Goal: Information Seeking & Learning: Learn about a topic

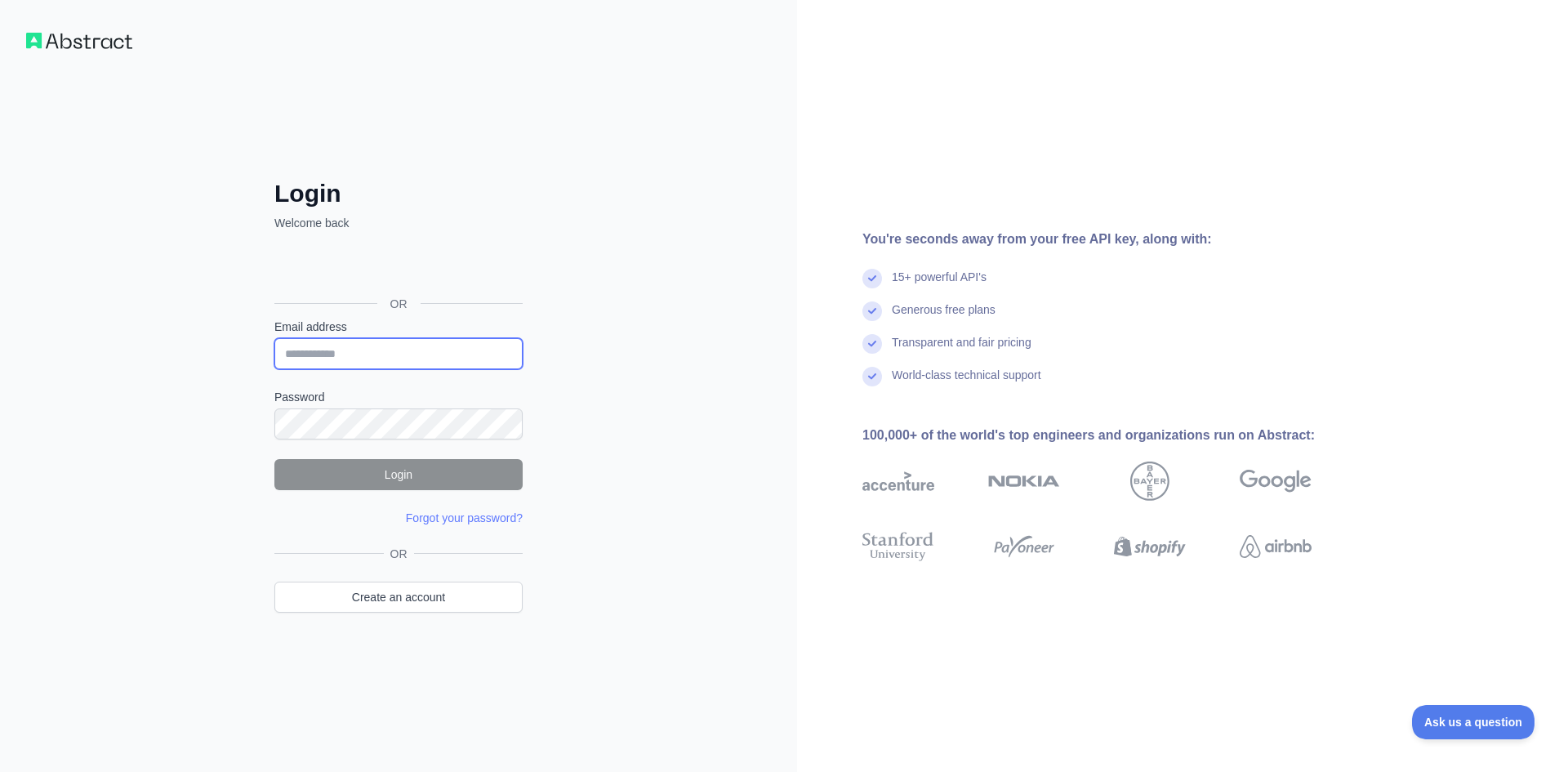
click at [385, 345] on input "Email address" at bounding box center [398, 353] width 248 height 31
paste input "**********"
type input "**********"
click at [381, 346] on input "**********" at bounding box center [398, 353] width 248 height 31
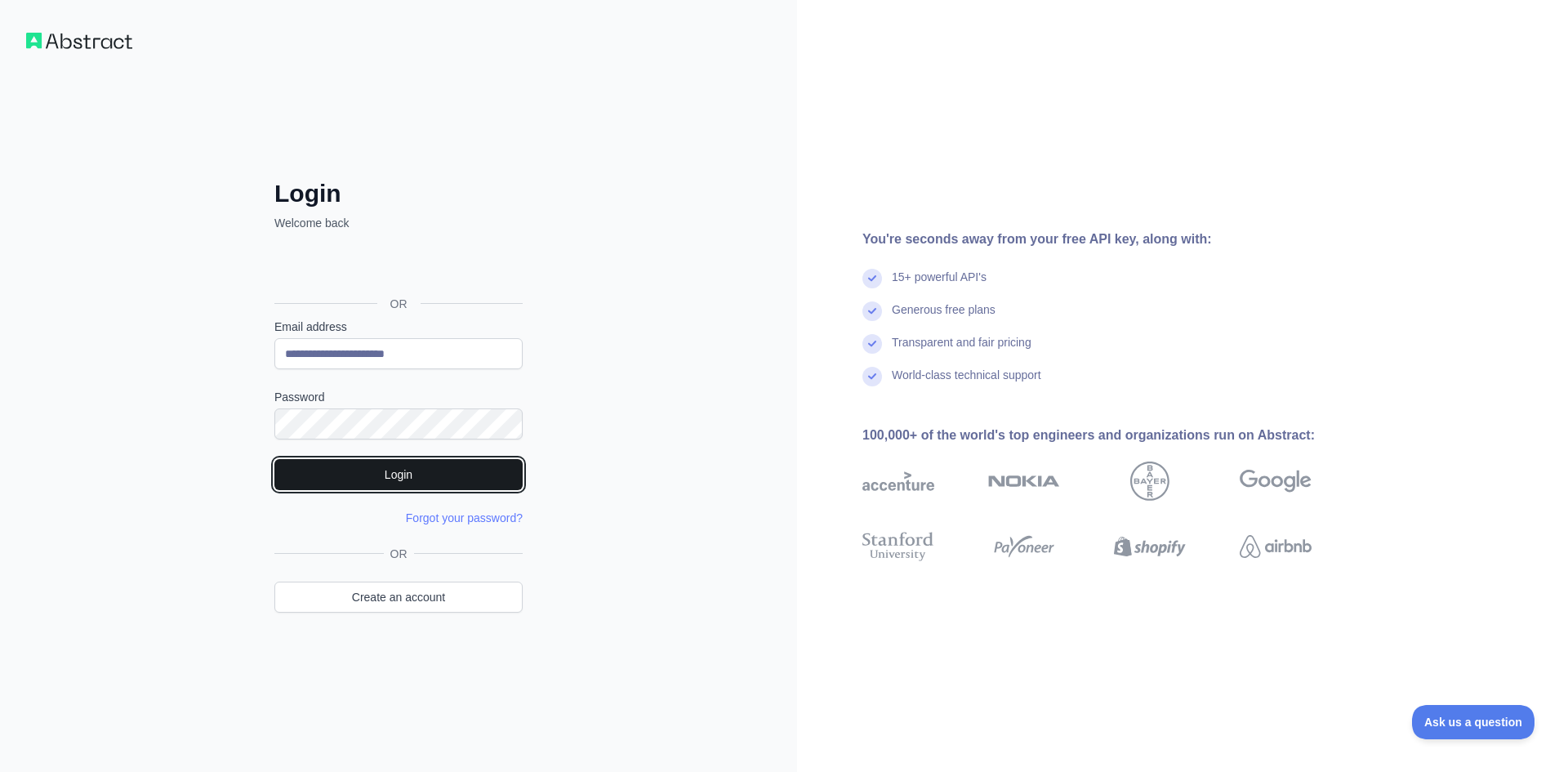
click at [407, 474] on button "Login" at bounding box center [398, 474] width 248 height 31
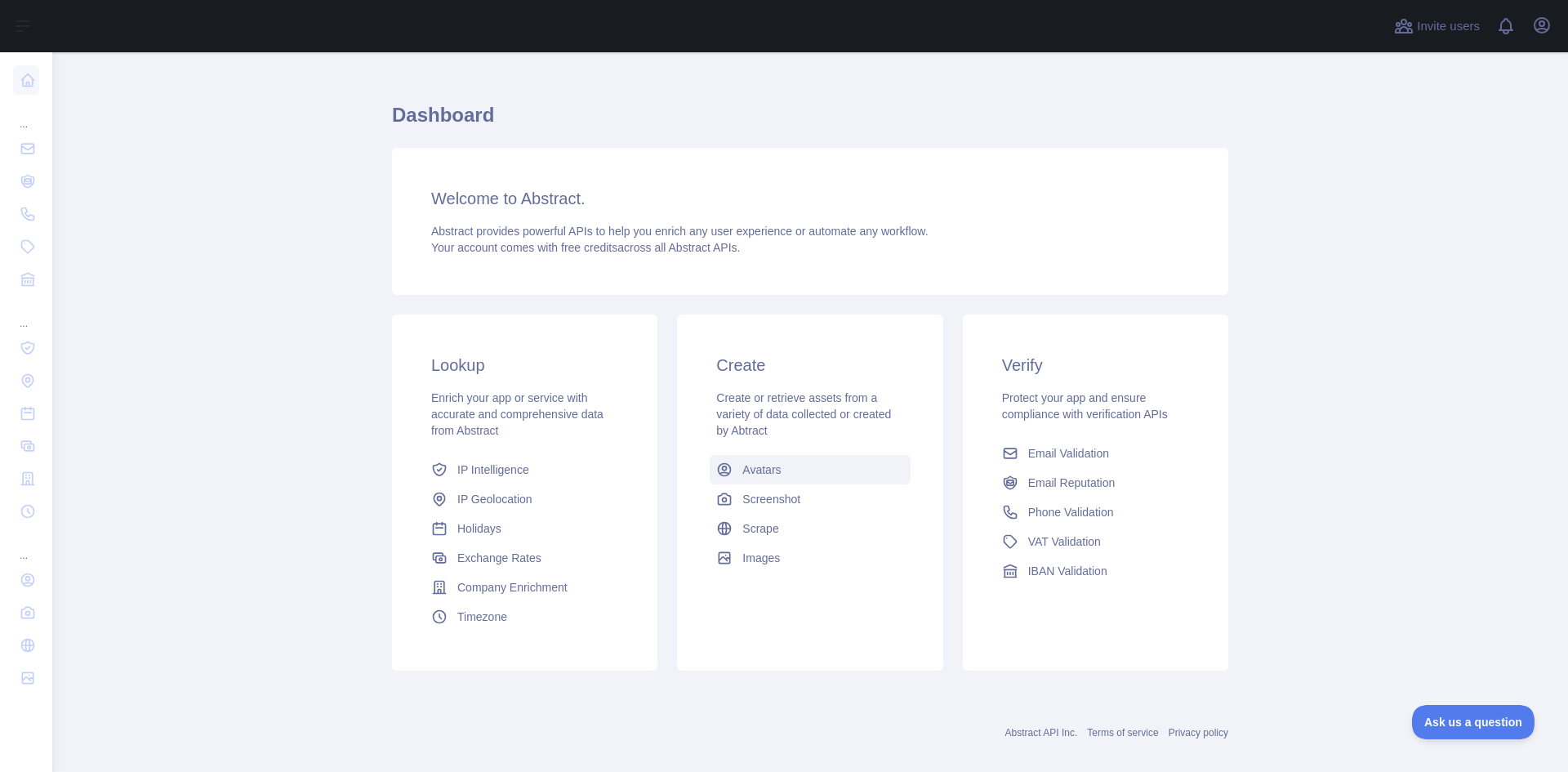
scroll to position [41, 0]
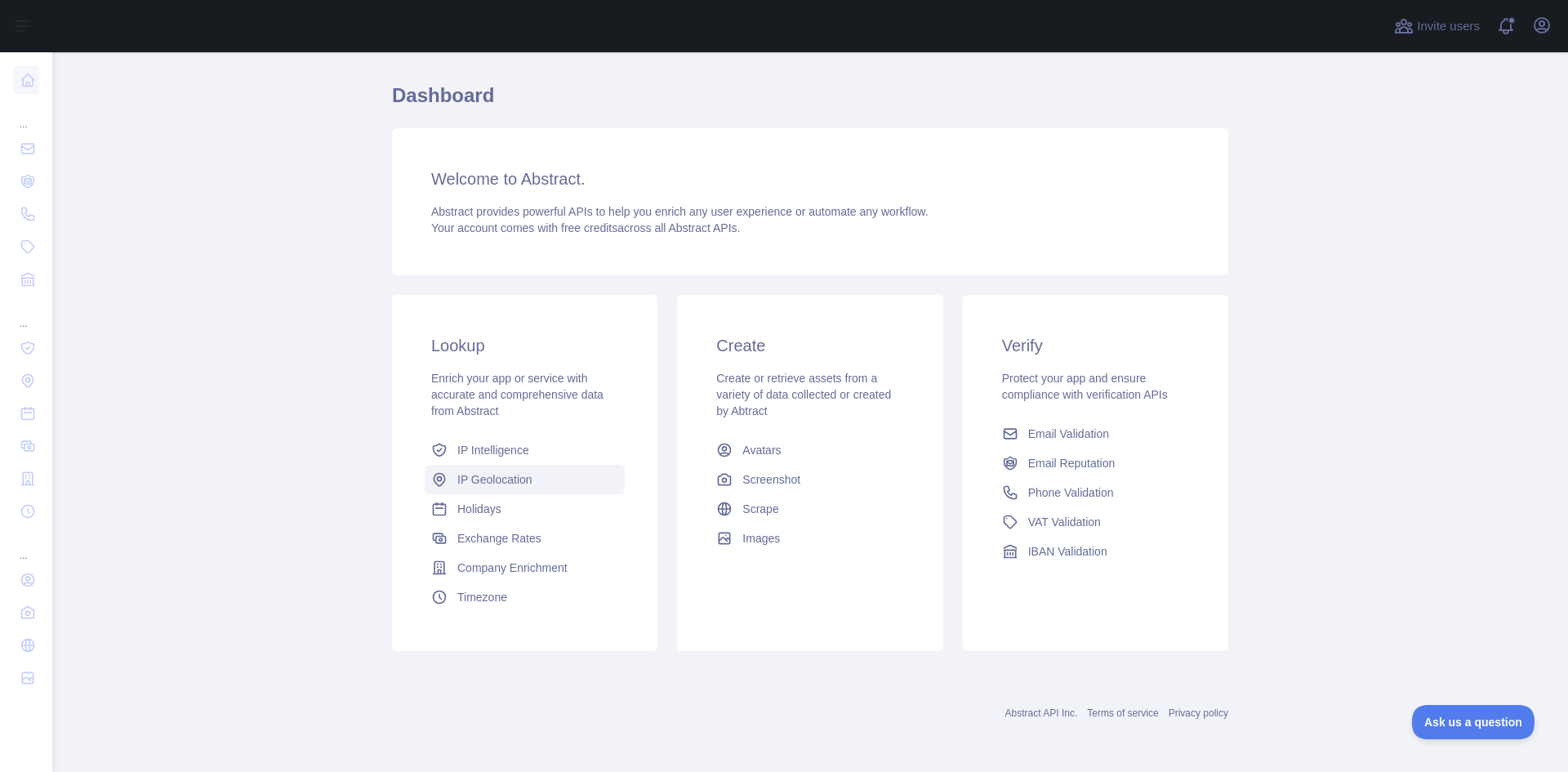
click at [487, 483] on span "IP Geolocation" at bounding box center [495, 479] width 75 height 17
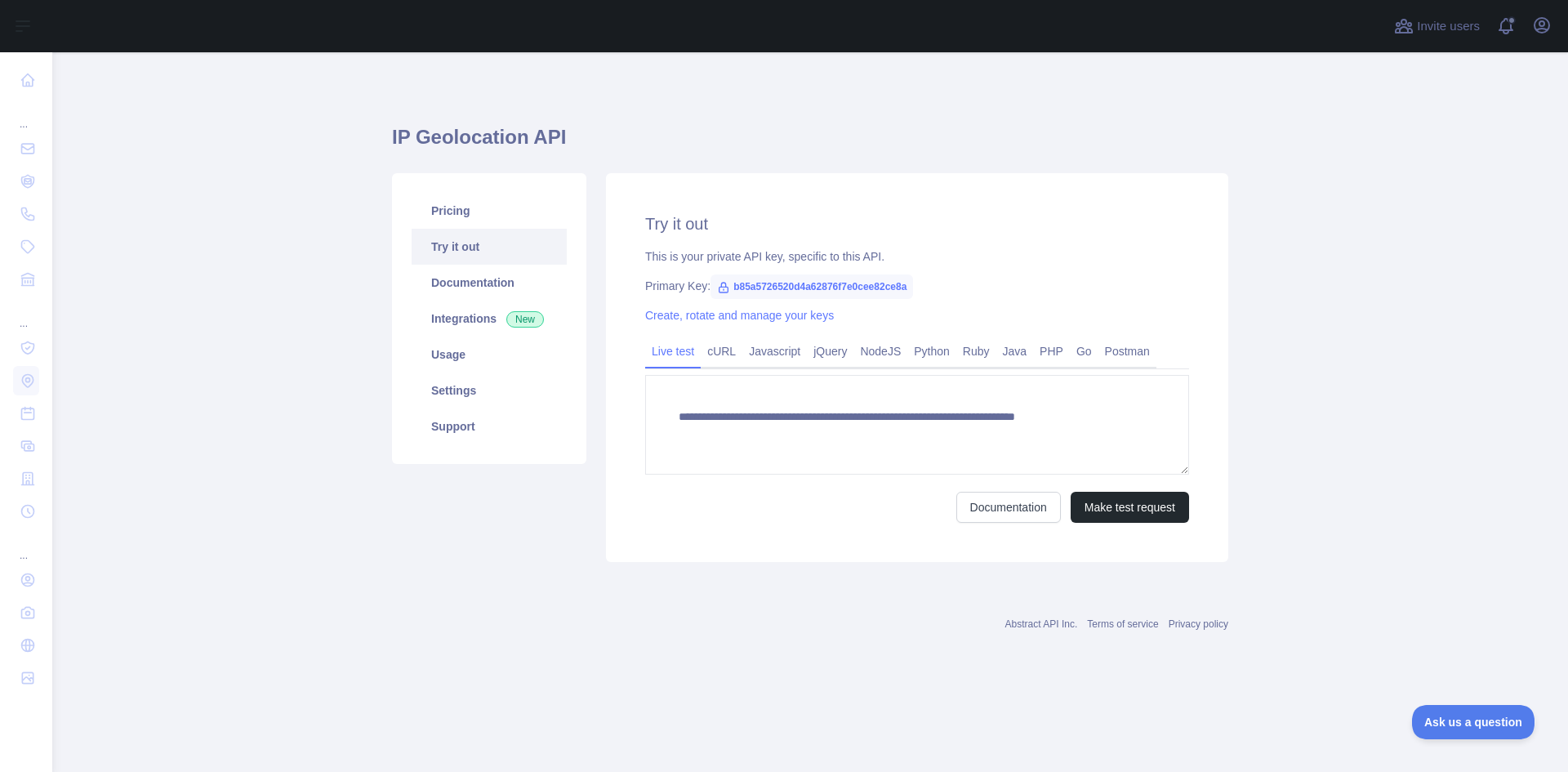
type textarea "**********"
click at [724, 352] on link "cURL" at bounding box center [721, 351] width 41 height 27
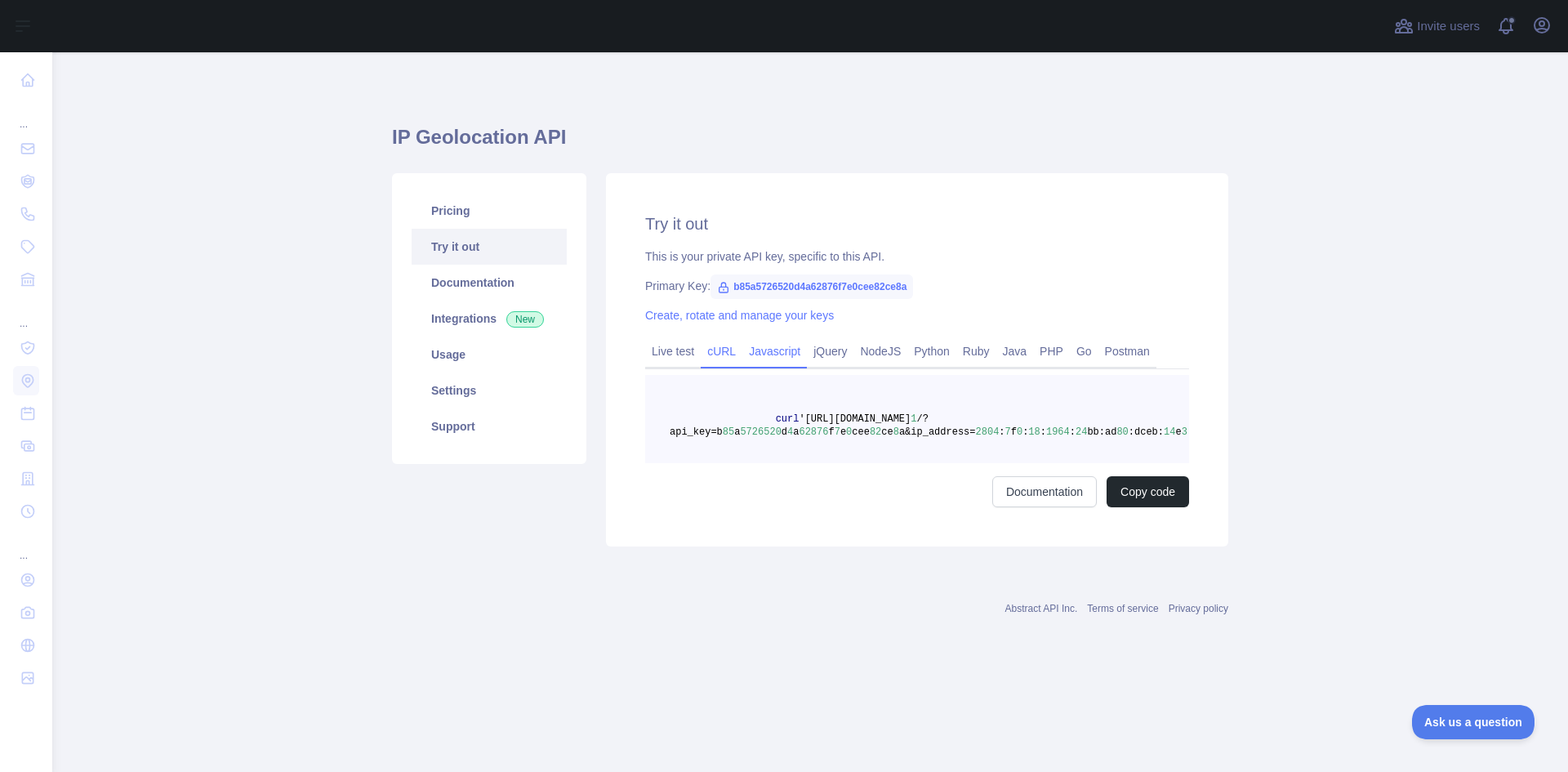
click at [777, 355] on link "Javascript" at bounding box center [774, 351] width 64 height 27
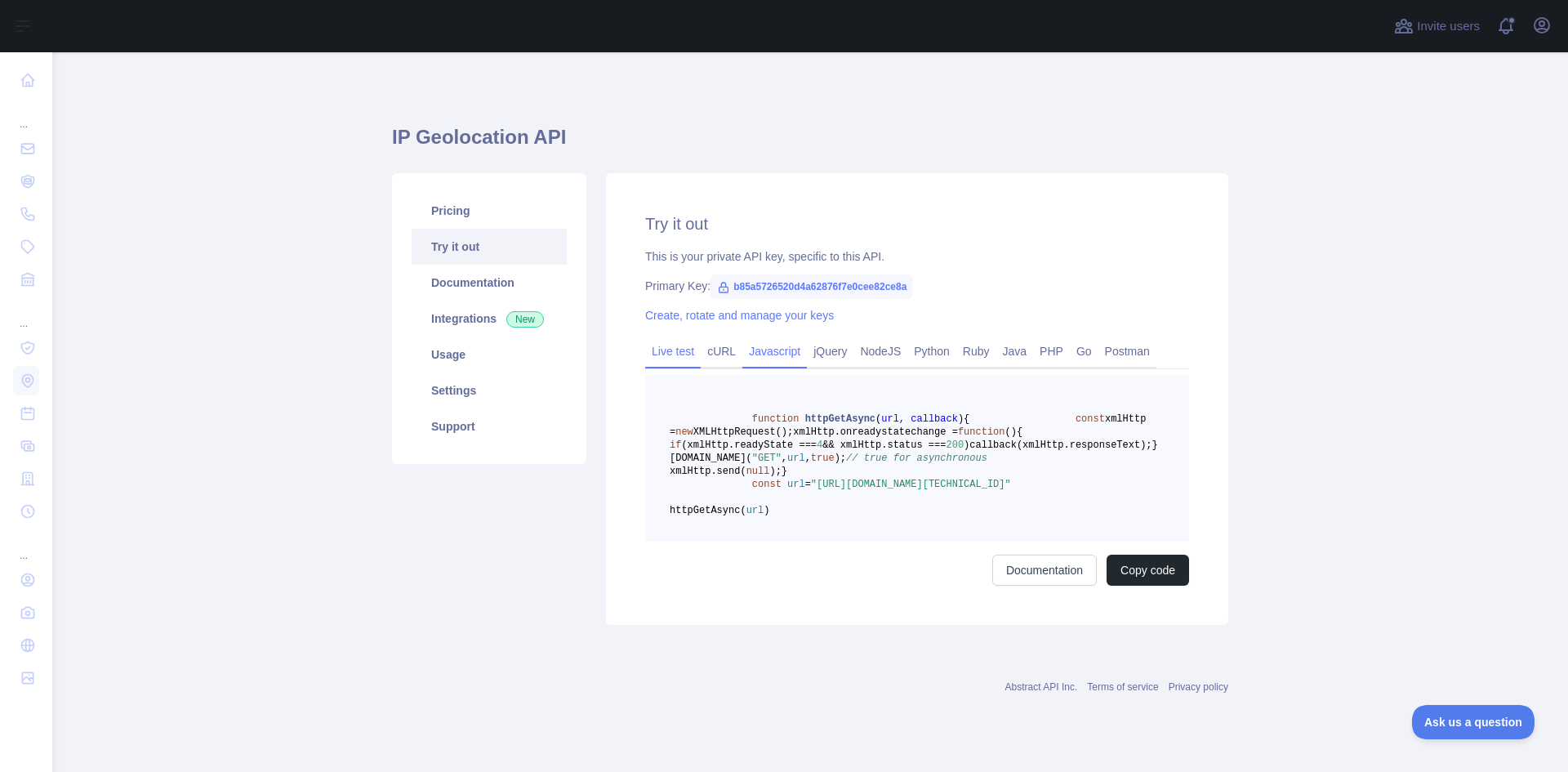
click at [674, 352] on link "Live test" at bounding box center [673, 351] width 55 height 27
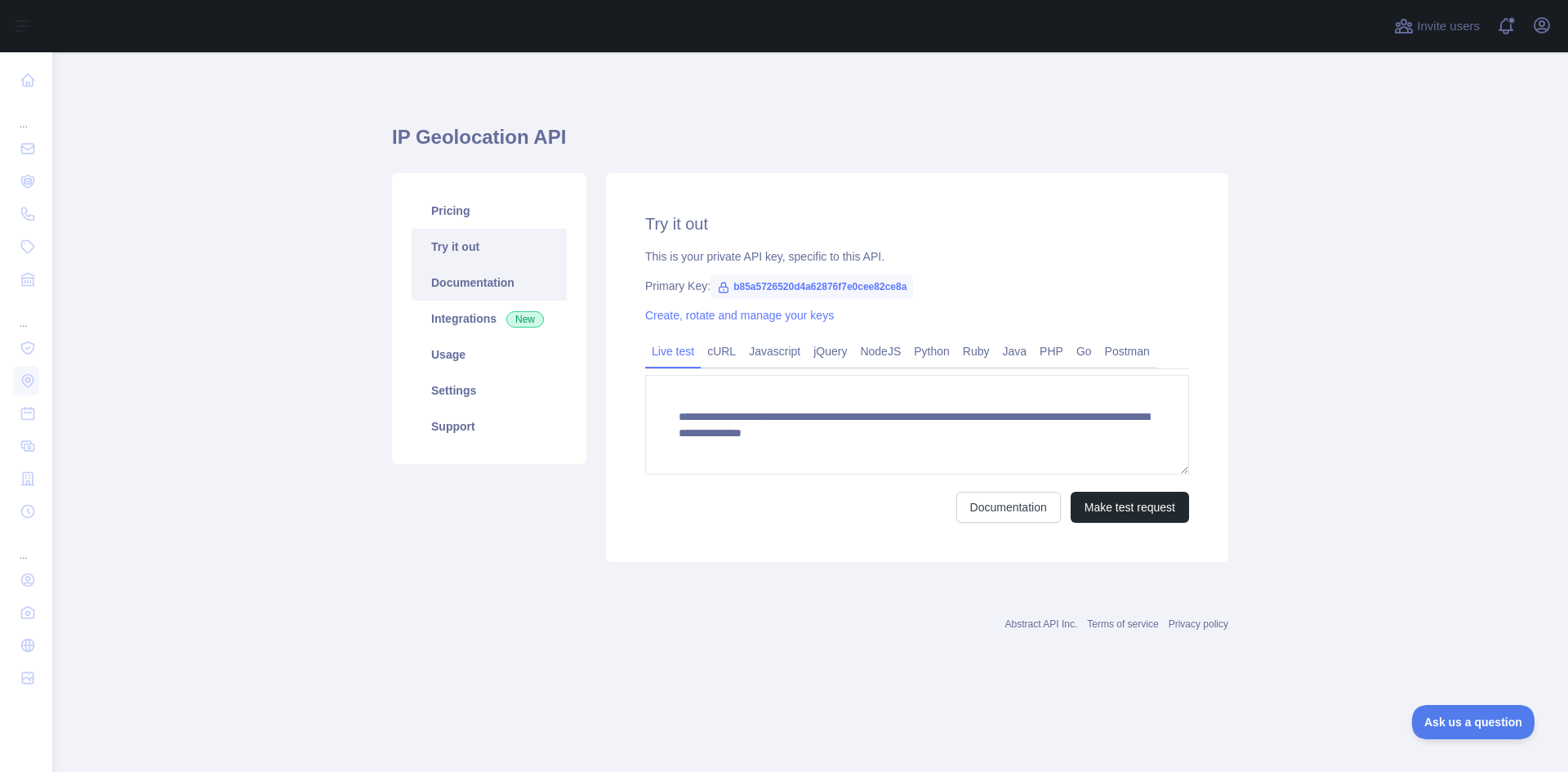
click at [474, 279] on link "Documentation" at bounding box center [489, 282] width 155 height 35
click at [469, 317] on link "Integrations New" at bounding box center [489, 318] width 155 height 35
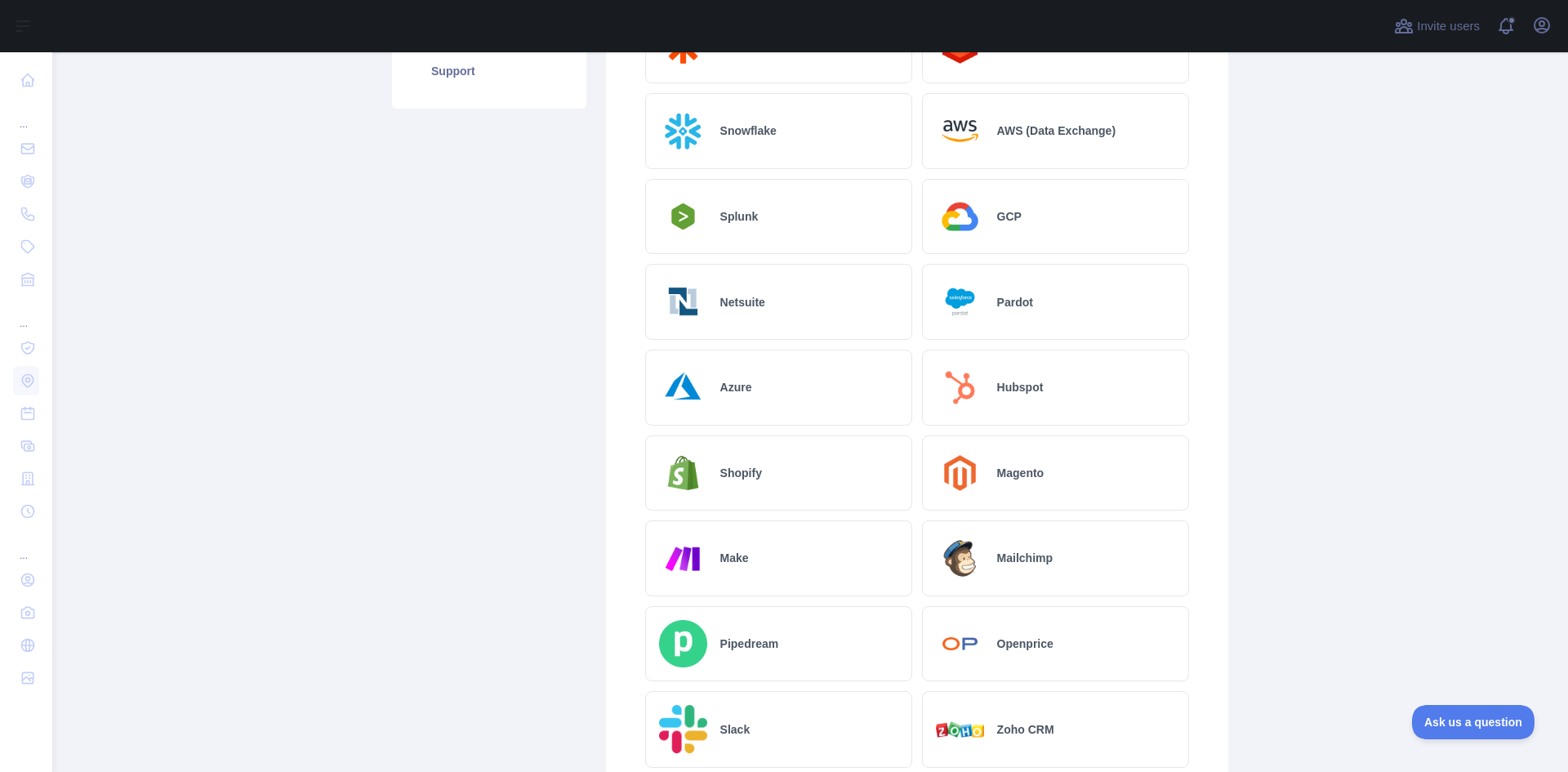
scroll to position [274, 0]
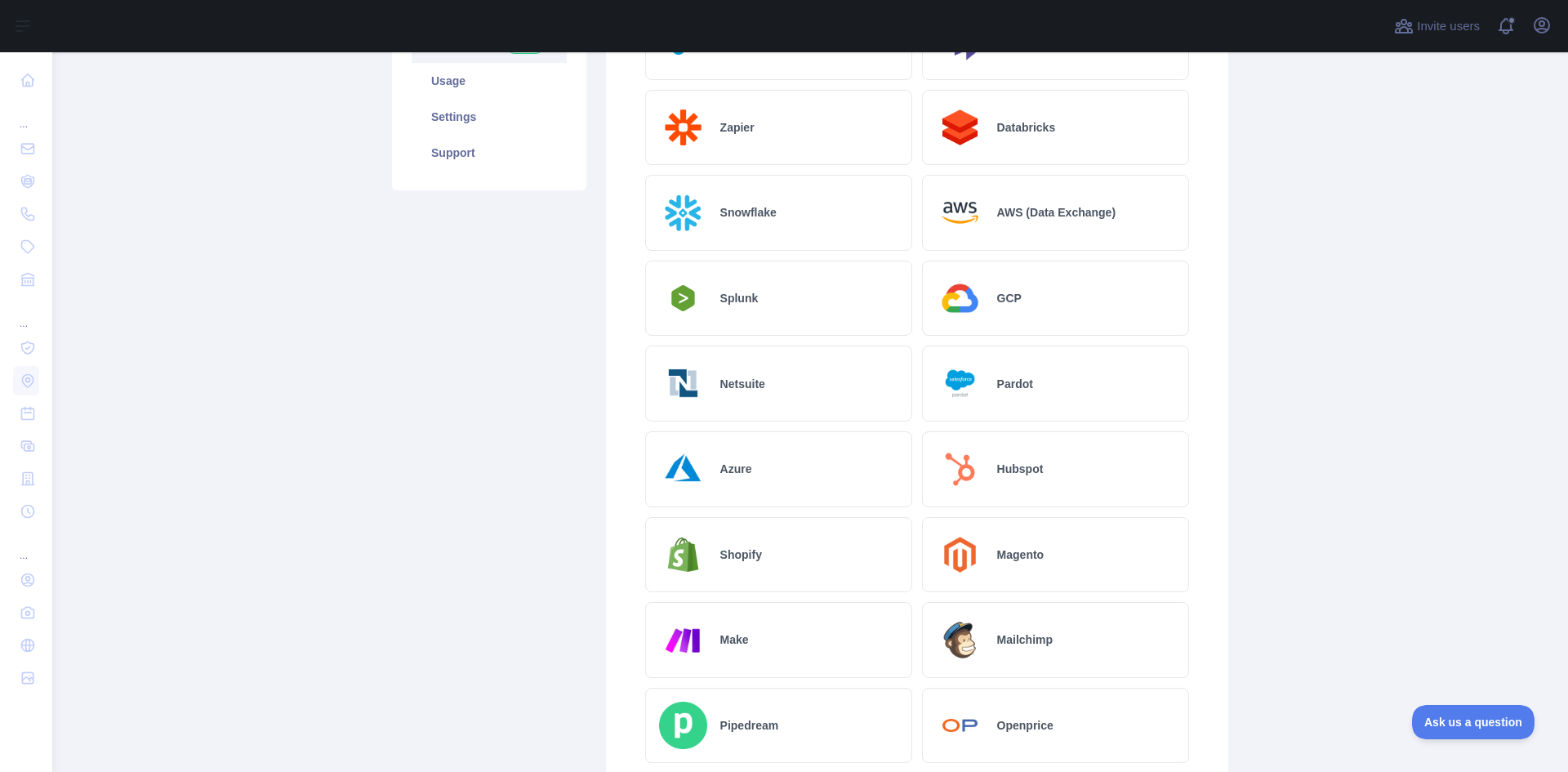
click at [786, 618] on div "Make" at bounding box center [779, 640] width 267 height 76
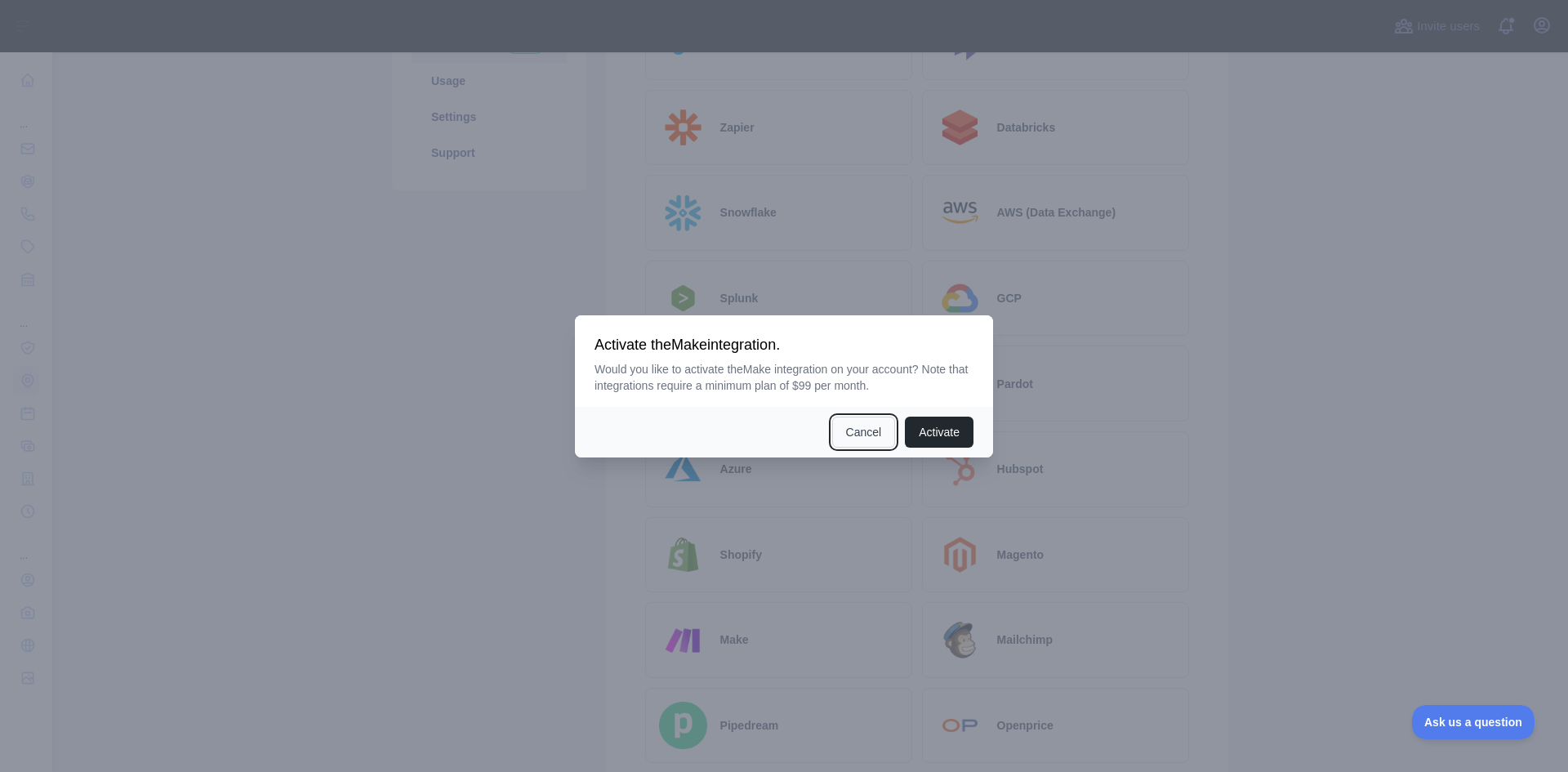
click at [859, 428] on button "Cancel" at bounding box center [863, 432] width 64 height 31
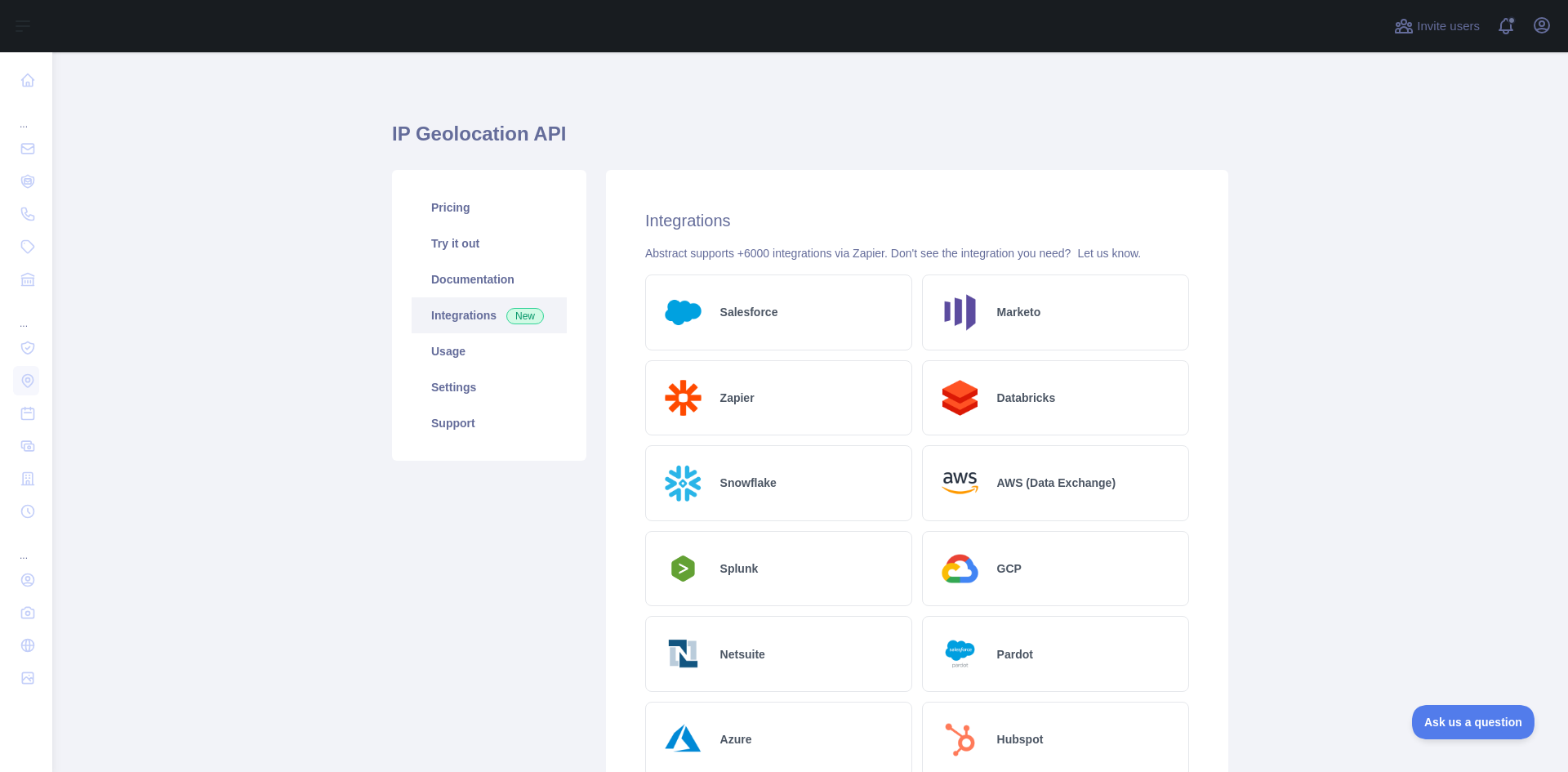
scroll to position [0, 0]
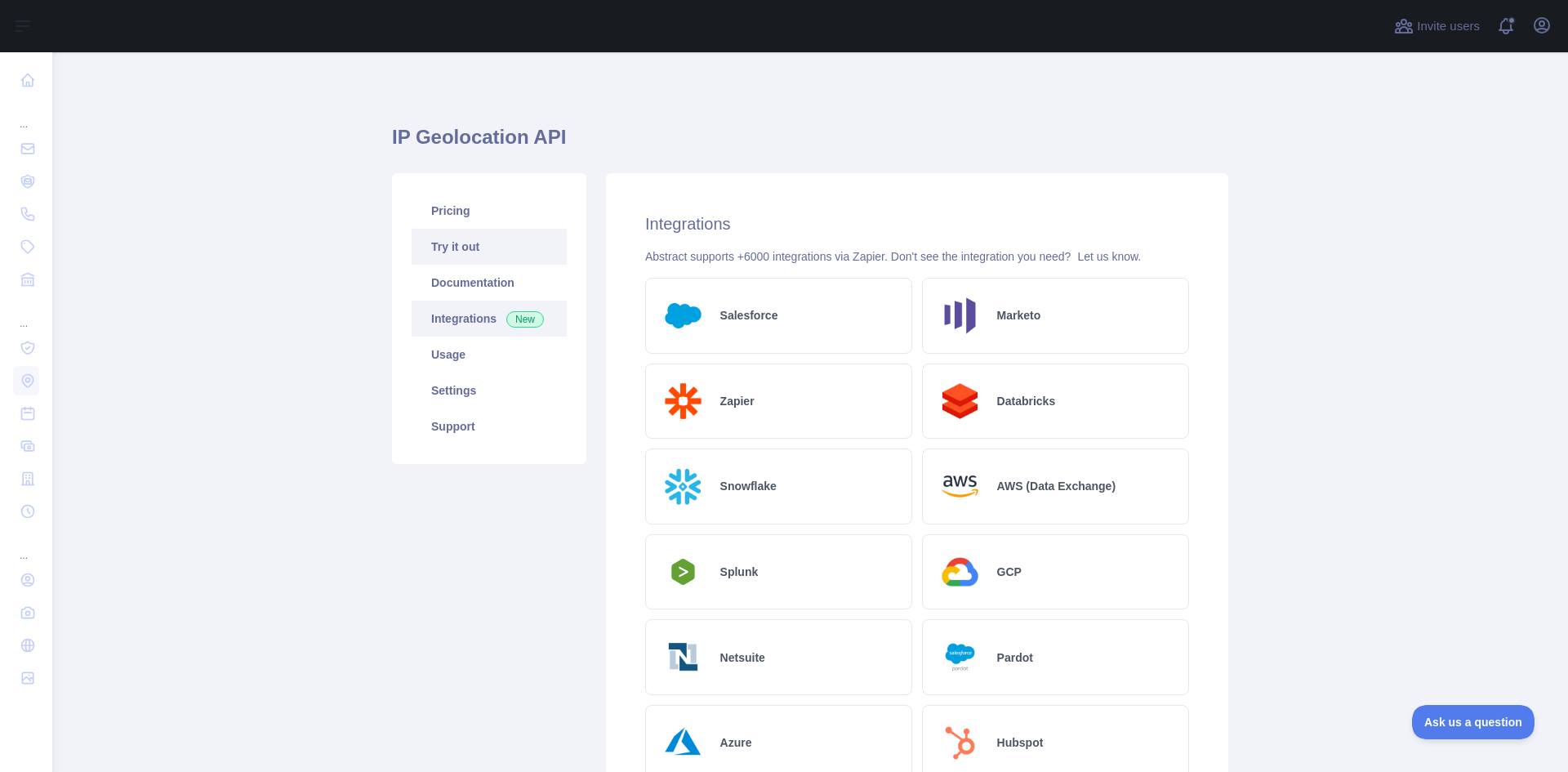
click at [450, 251] on link "Try it out" at bounding box center [489, 246] width 155 height 35
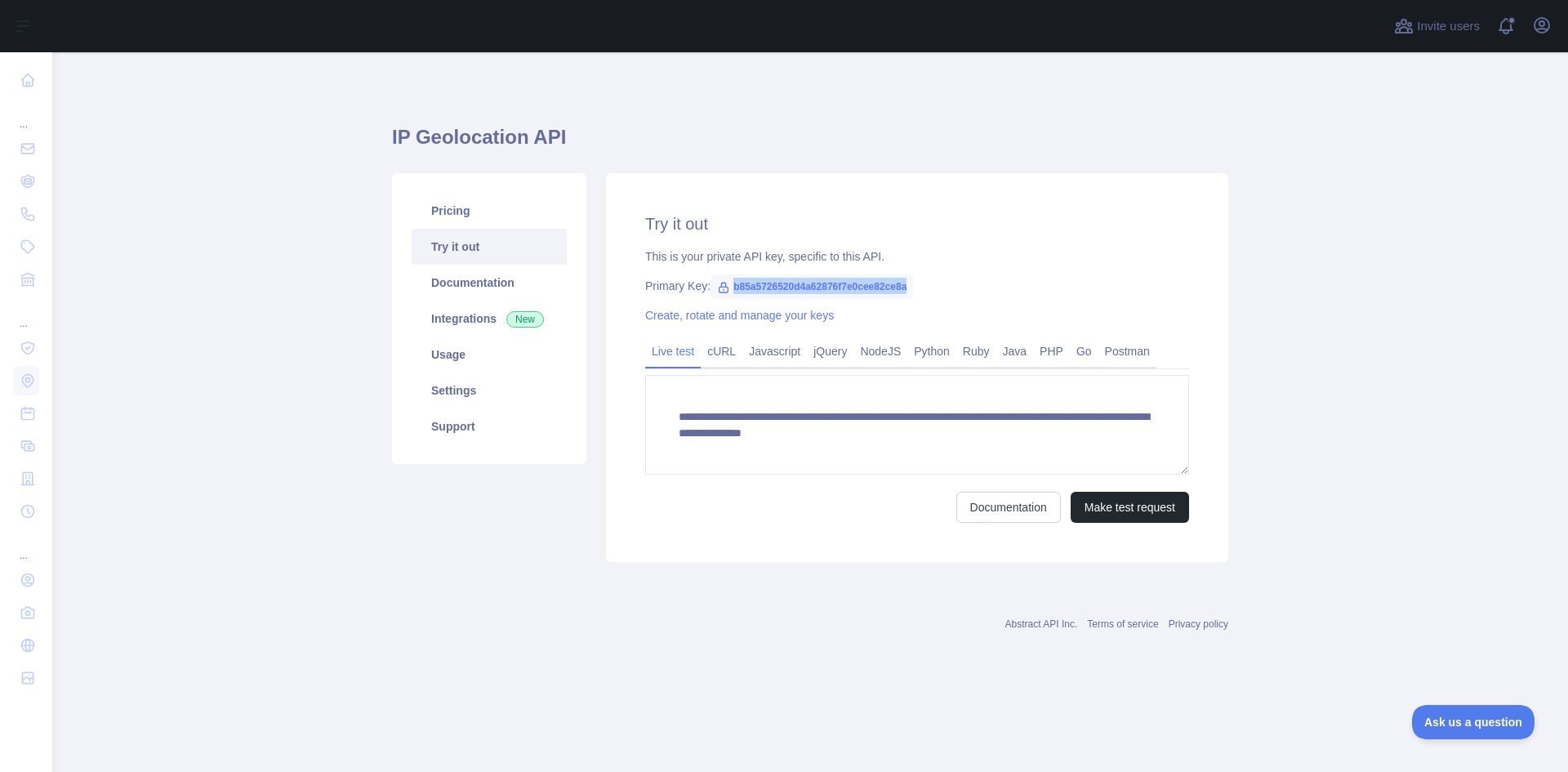
drag, startPoint x: 910, startPoint y: 279, endPoint x: 718, endPoint y: 288, distance: 192.2
click at [718, 288] on span "b85a5726520d4a62876f7e0cee82ce8a" at bounding box center [811, 286] width 202 height 25
copy span "b85a5726520d4a62876f7e0cee82ce8a"
click at [478, 361] on link "Usage" at bounding box center [489, 354] width 155 height 35
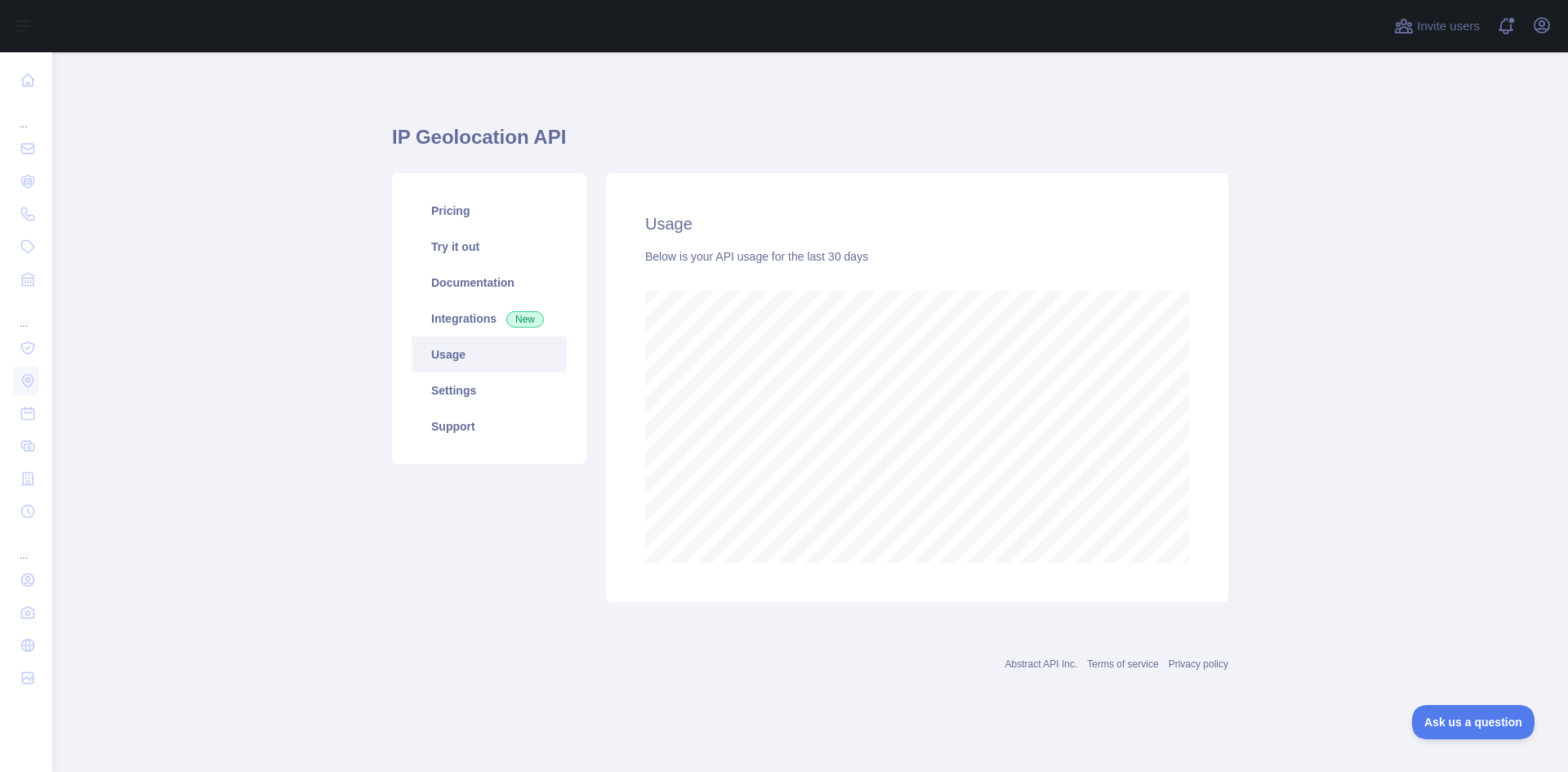
scroll to position [720, 1516]
